Goal: Navigation & Orientation: Go to known website

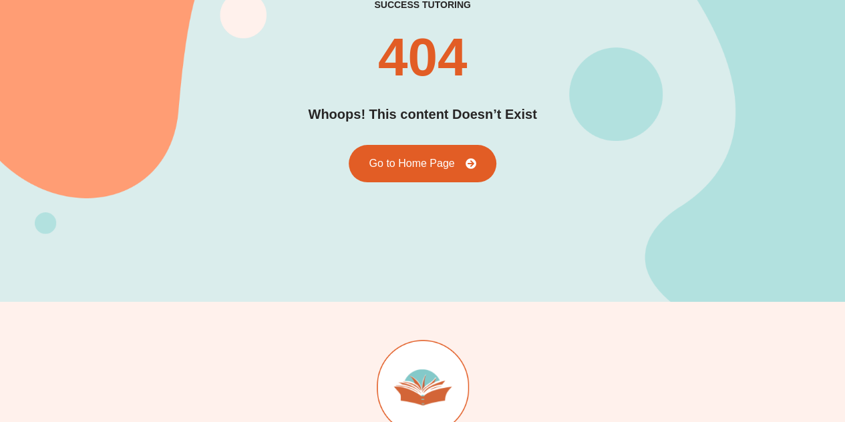
scroll to position [81, 0]
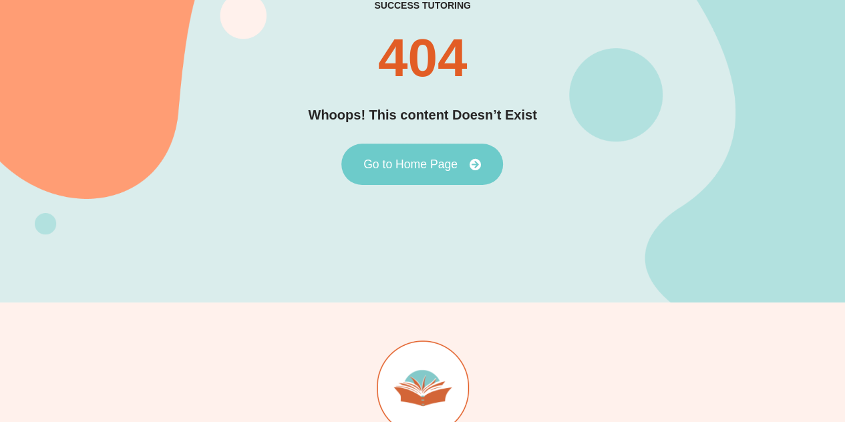
click at [446, 173] on link "Go to Home Page" at bounding box center [422, 164] width 162 height 41
